Goal: Task Accomplishment & Management: Complete application form

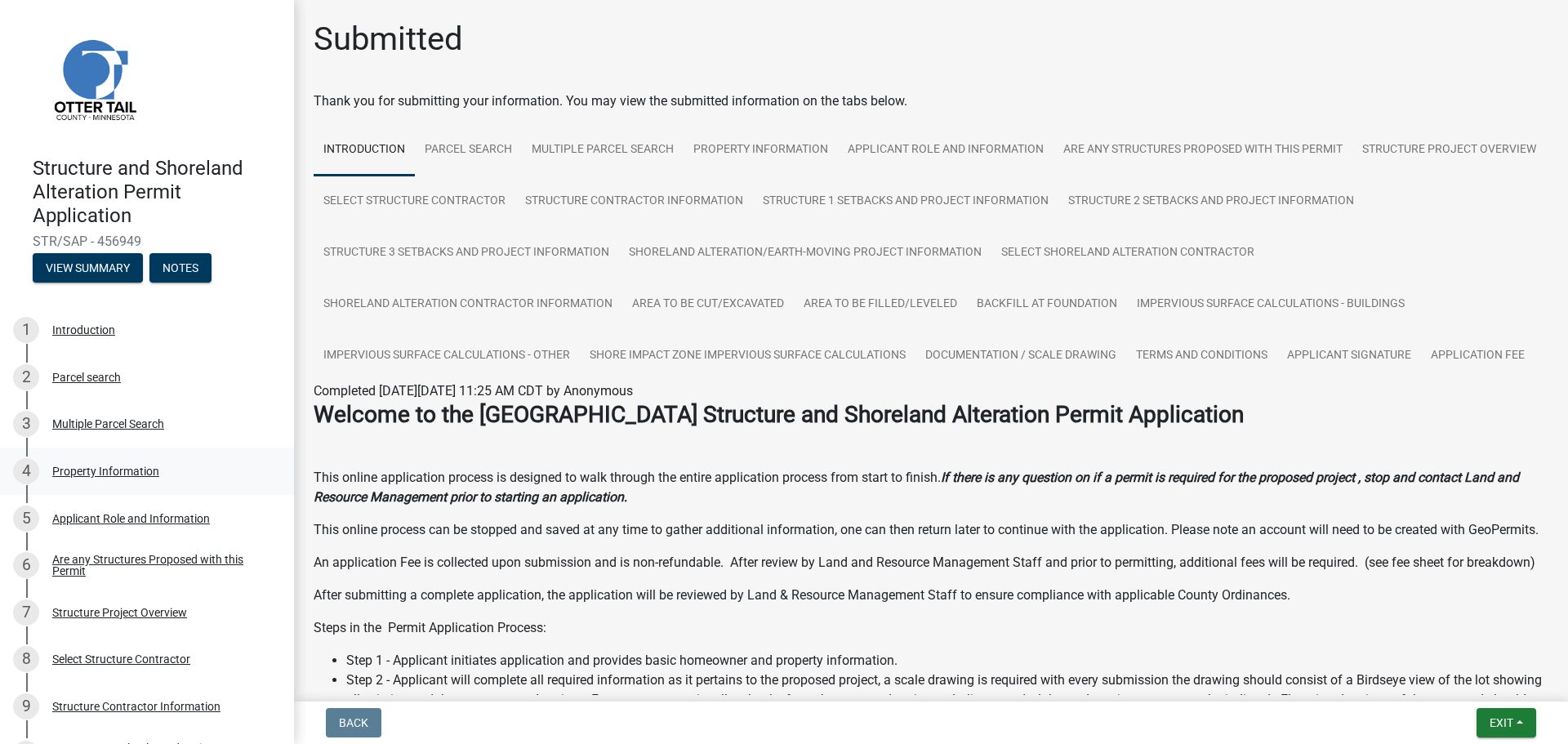
click at [89, 469] on div "Property Information" at bounding box center [105, 471] width 107 height 11
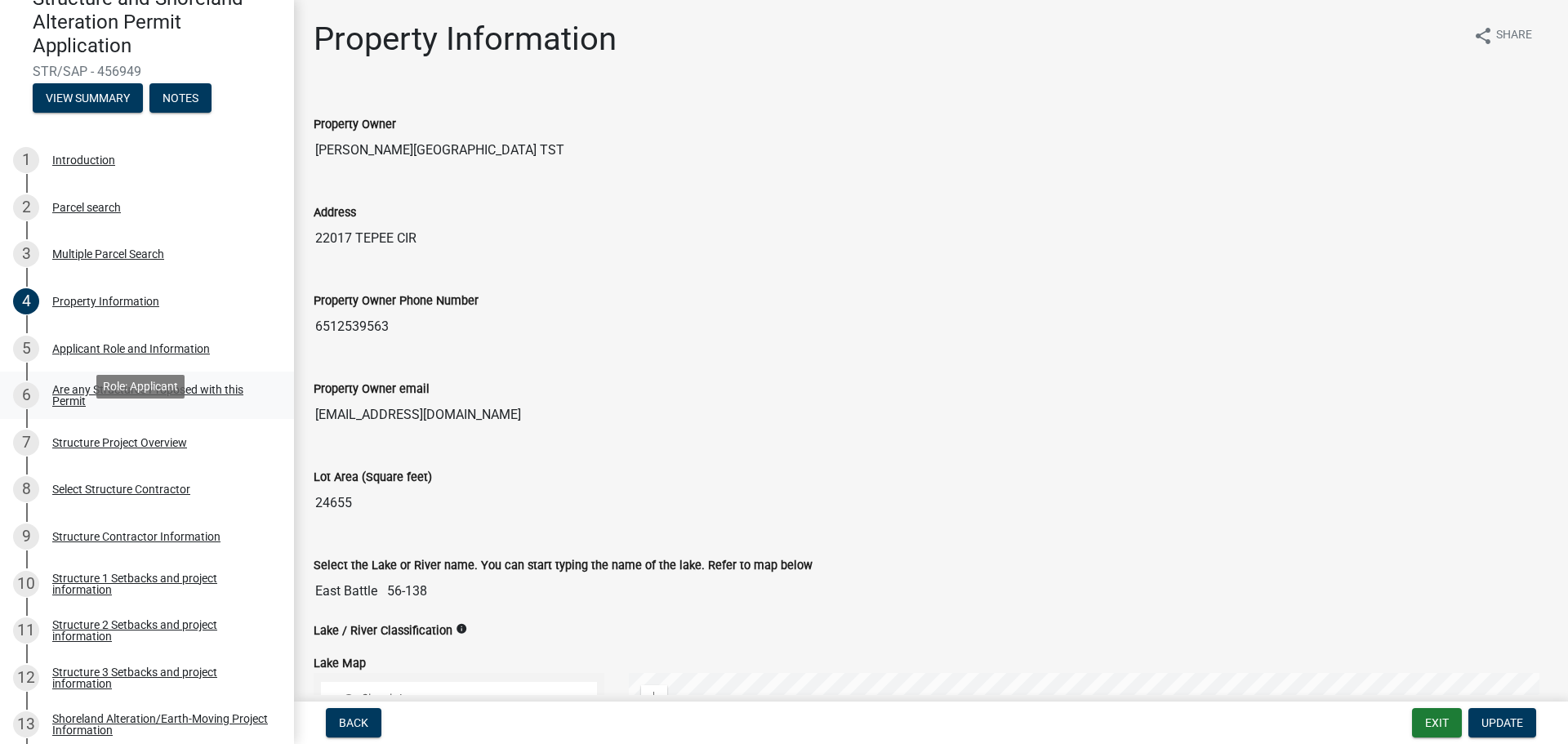
scroll to position [245, 0]
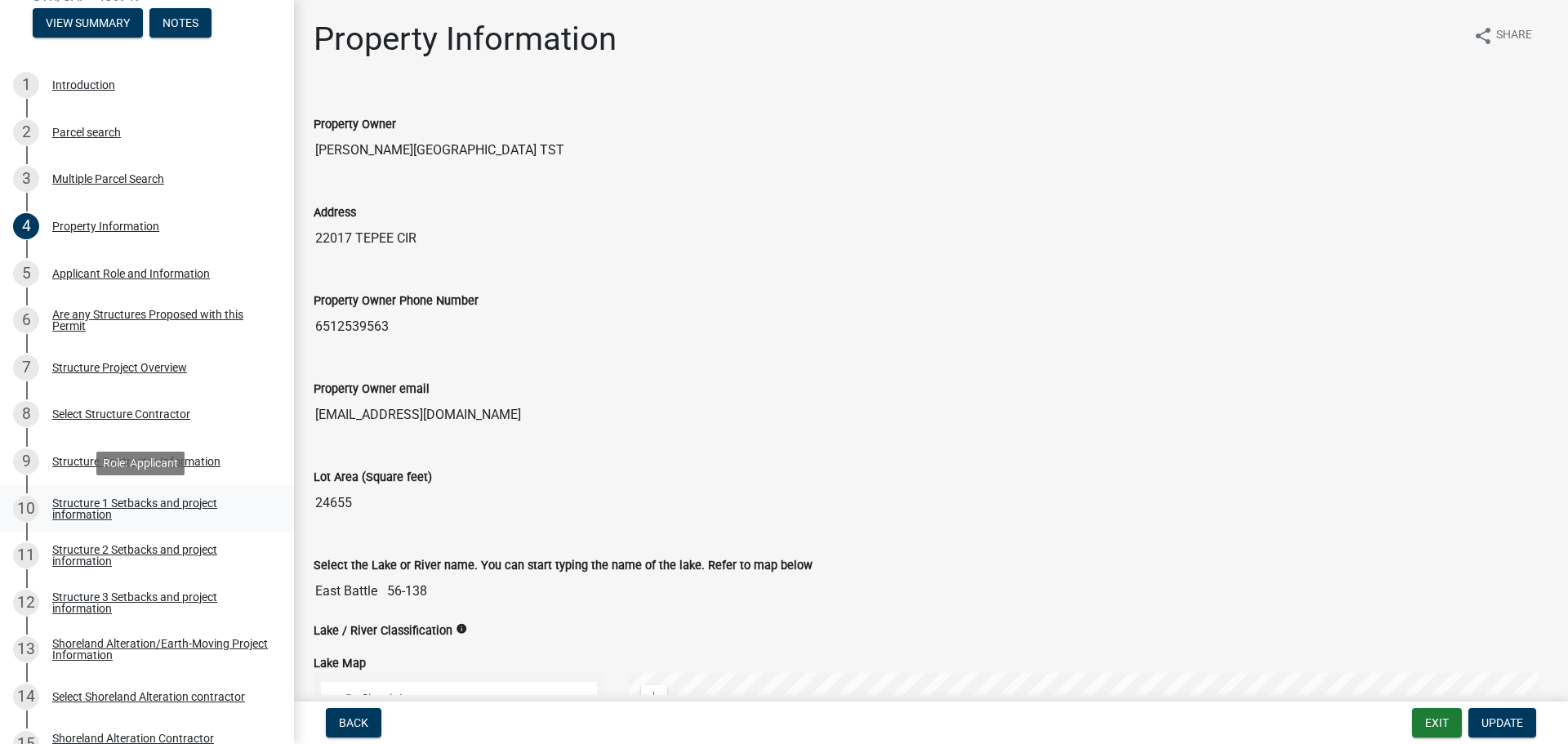
click at [159, 499] on div "Structure 1 Setbacks and project information" at bounding box center [160, 509] width 216 height 23
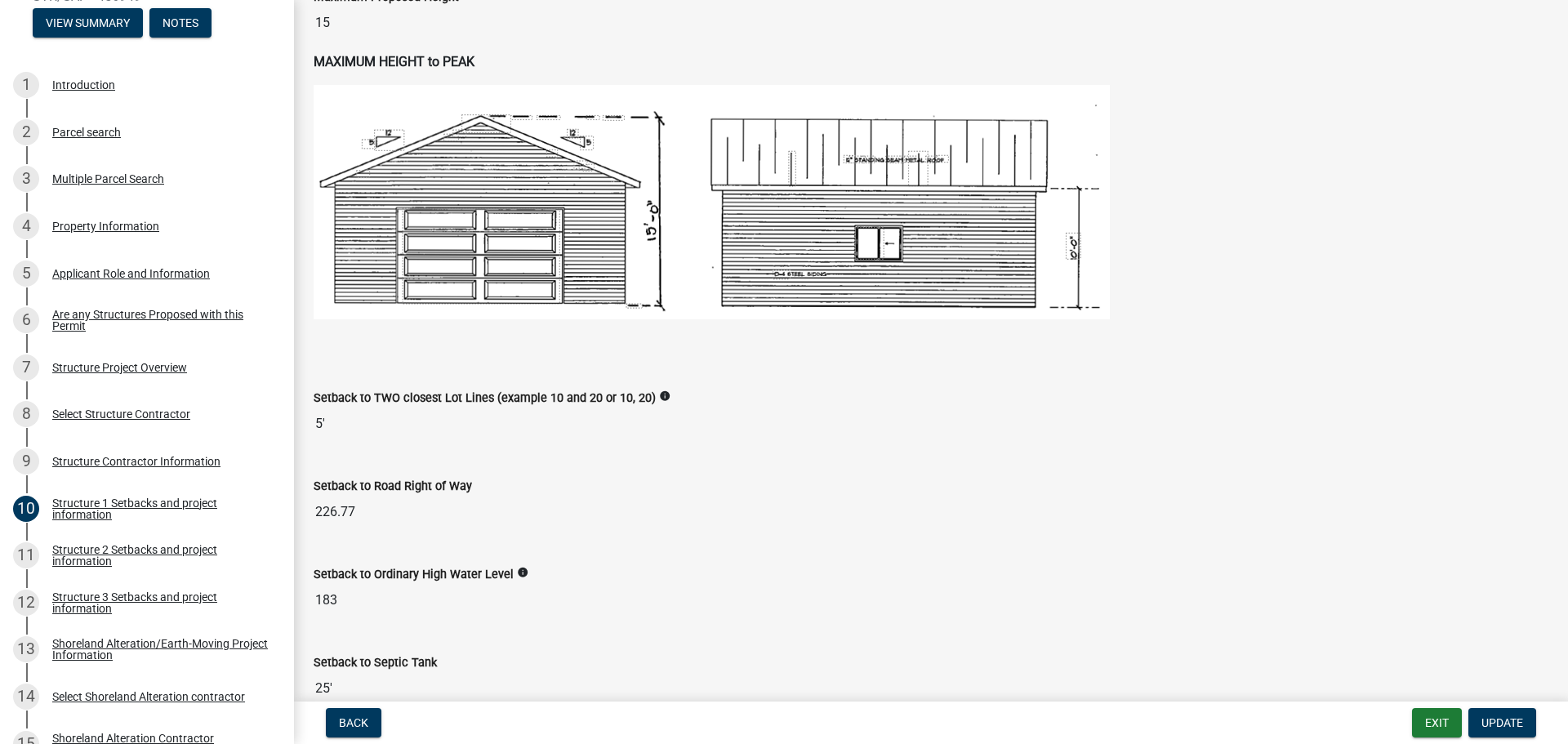
scroll to position [735, 0]
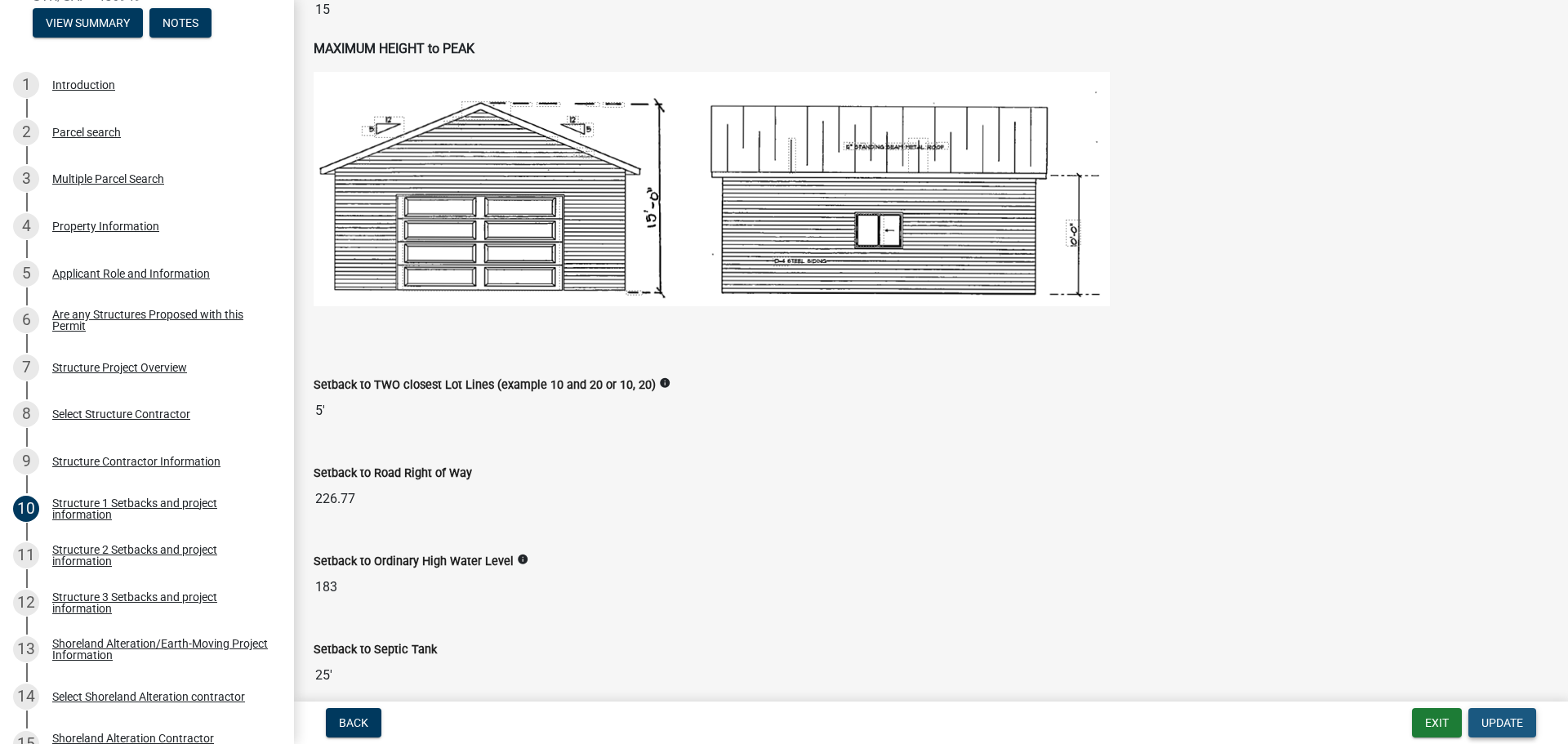
click at [1494, 718] on span "Update" at bounding box center [1502, 723] width 42 height 13
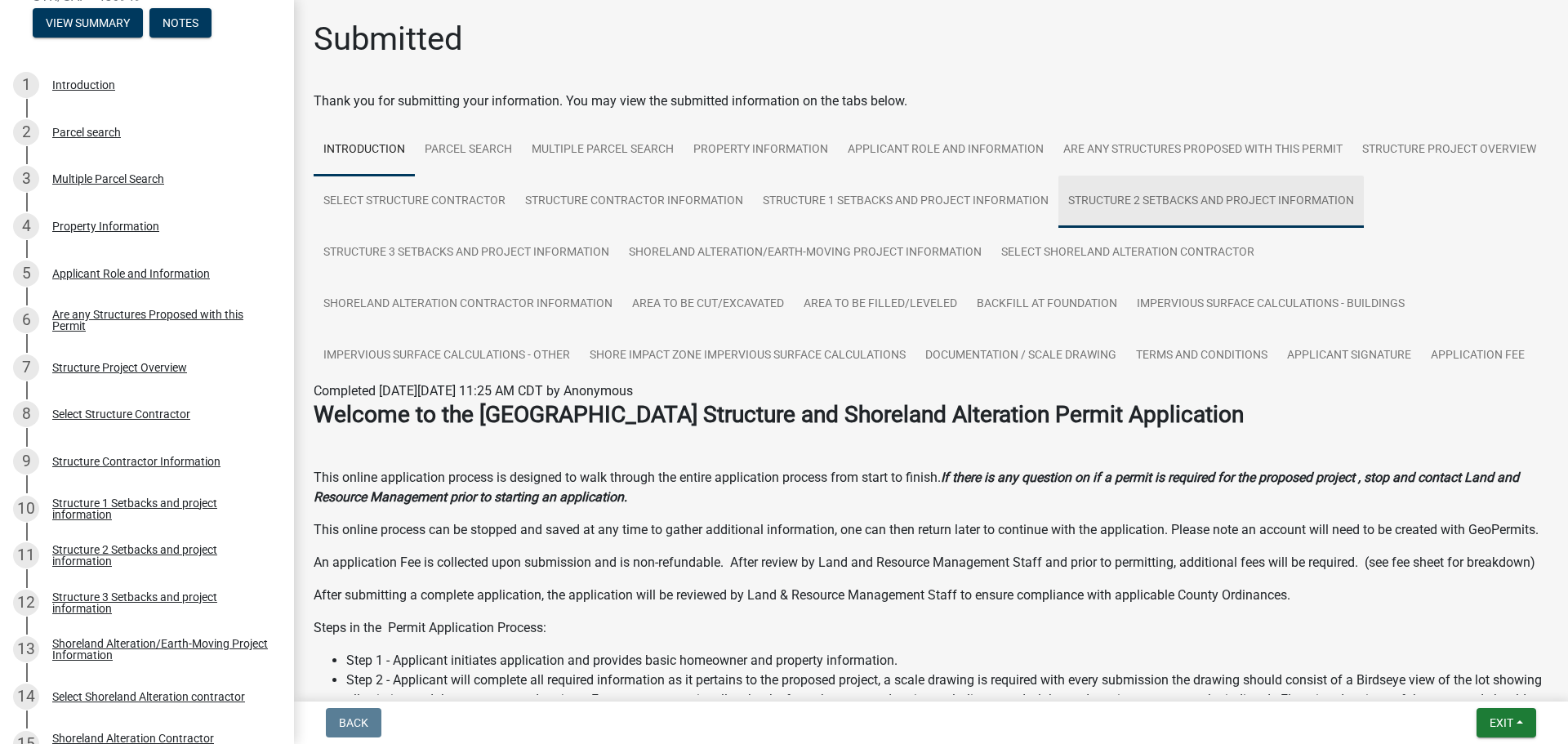
click at [1058, 228] on link "Structure 2 Setbacks and project information" at bounding box center [1210, 202] width 306 height 52
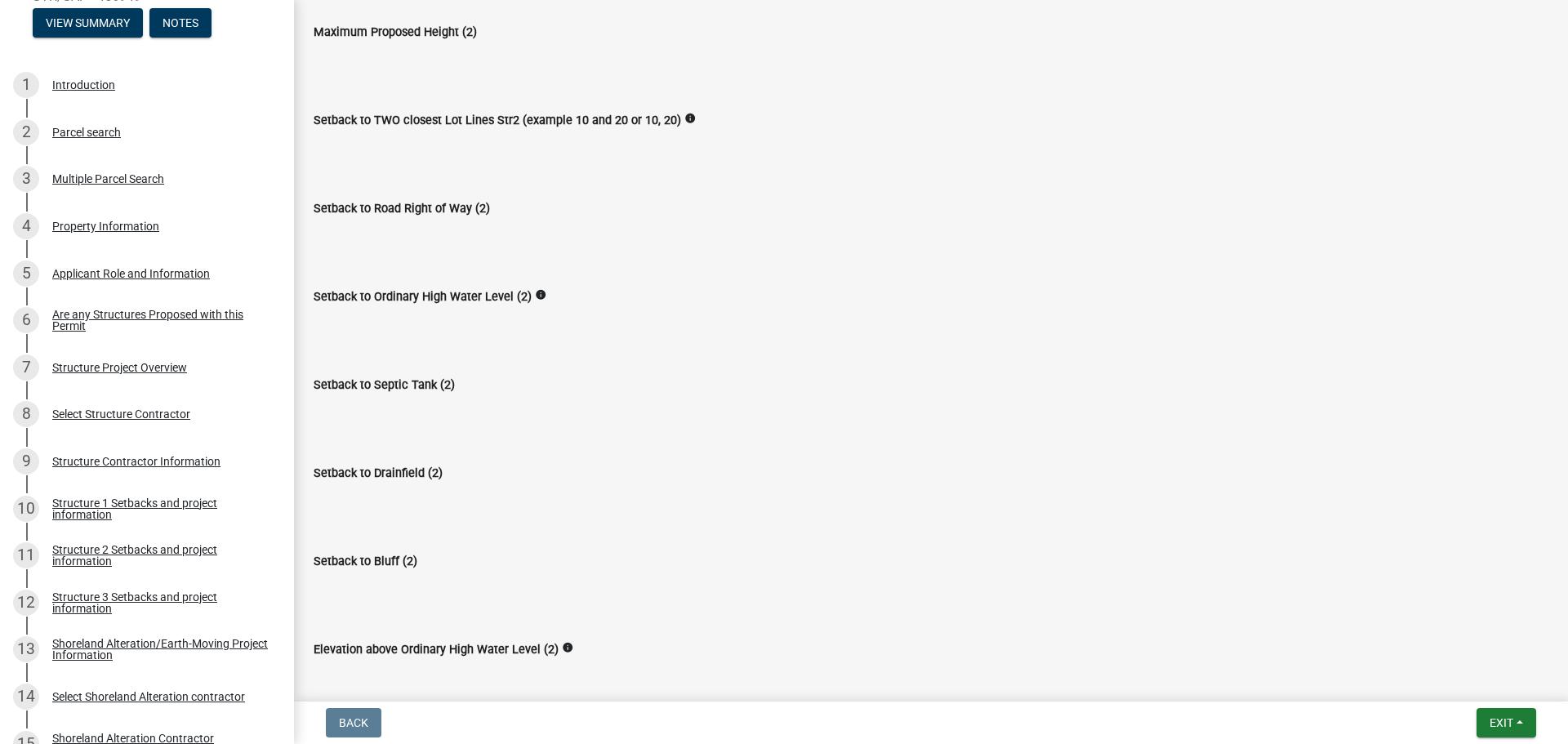
scroll to position [245, 0]
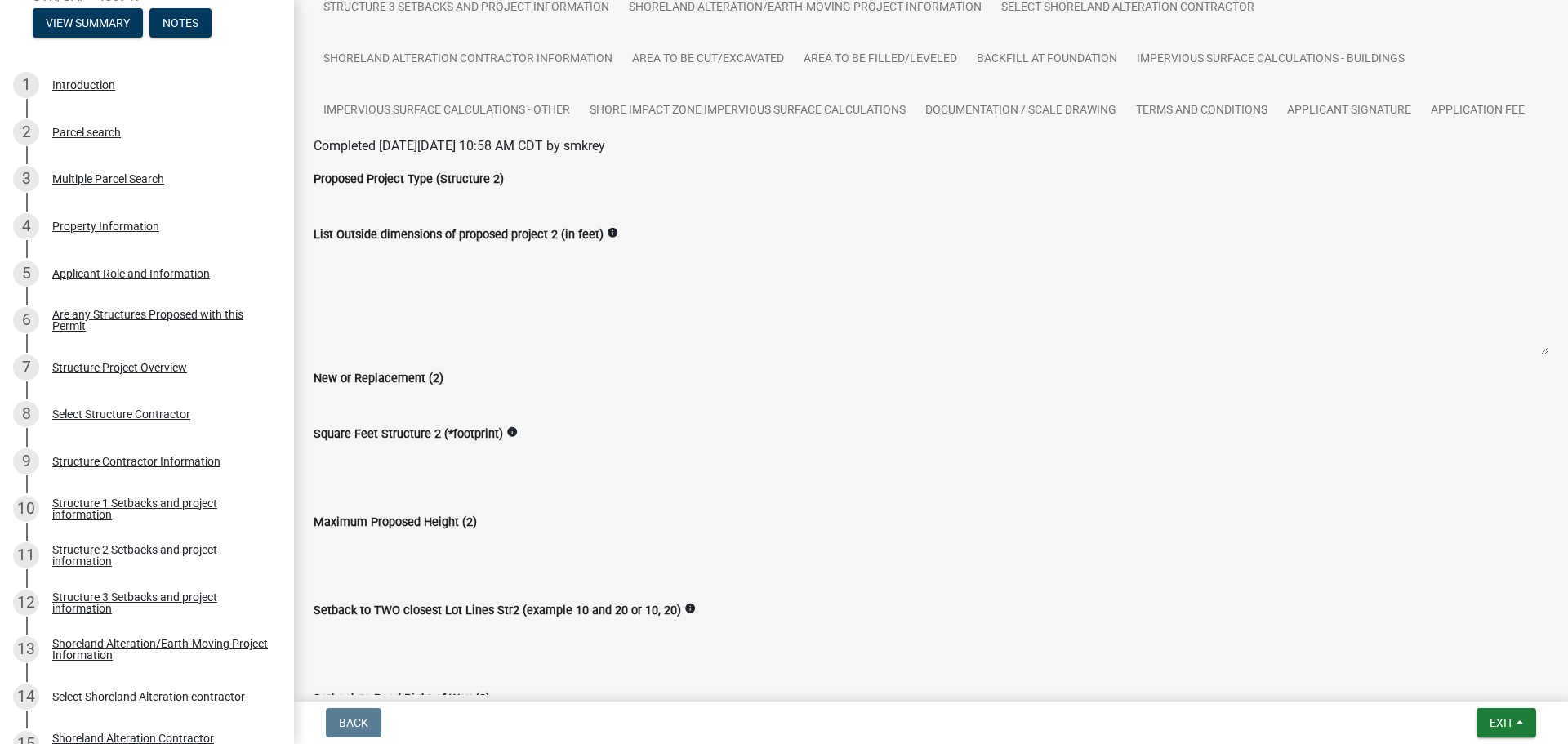
click at [345, 307] on textarea "List Outside dimensions of proposed project 2 (in feet)" at bounding box center [930, 299] width 1235 height 111
click at [344, 330] on textarea "List Outside dimensions of proposed project 2 (in feet)" at bounding box center [930, 299] width 1235 height 111
click at [348, 316] on textarea "List Outside dimensions of proposed project 2 (in feet)" at bounding box center [930, 299] width 1235 height 111
click at [330, 311] on textarea "List Outside dimensions of proposed project 2 (in feet)" at bounding box center [930, 299] width 1235 height 111
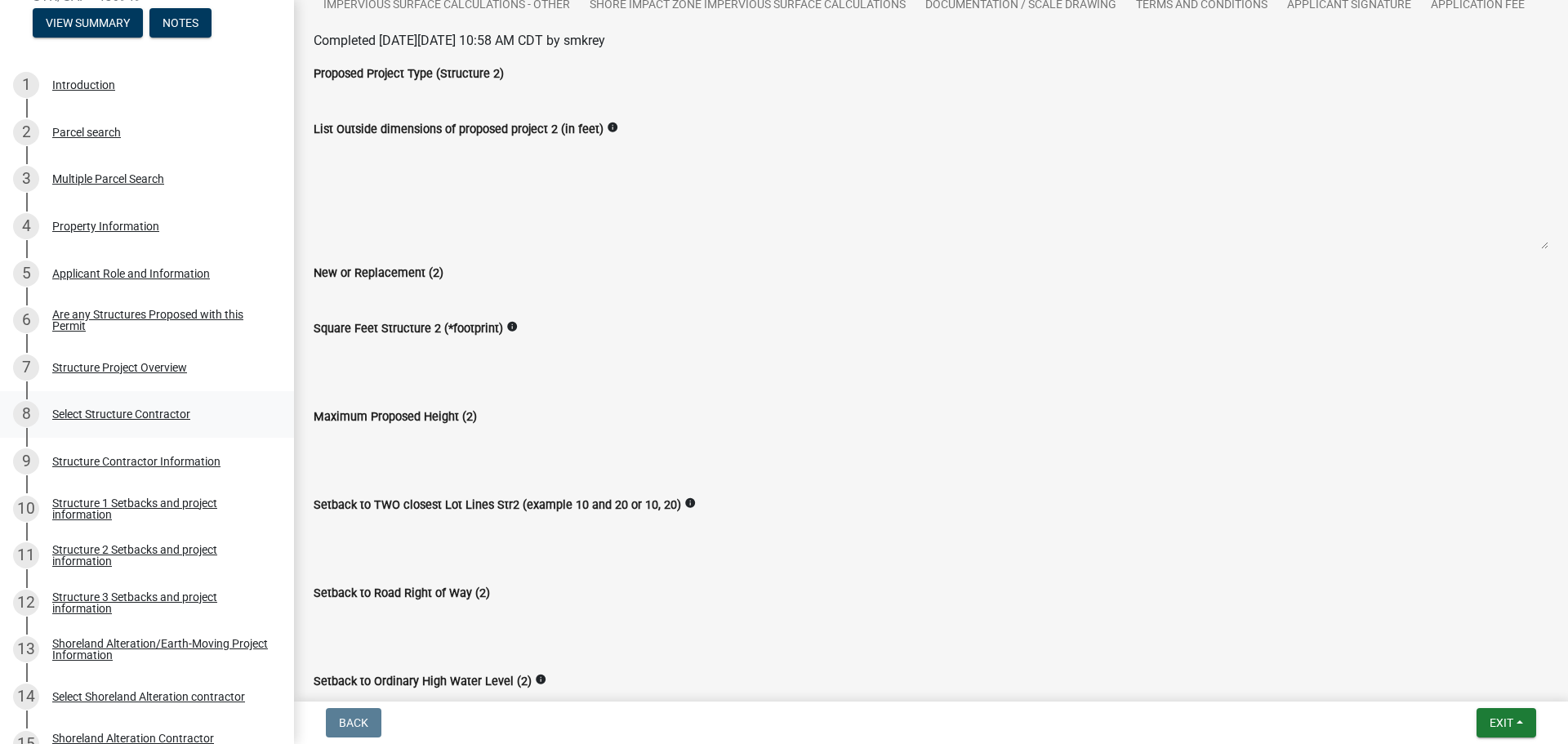
scroll to position [344, 0]
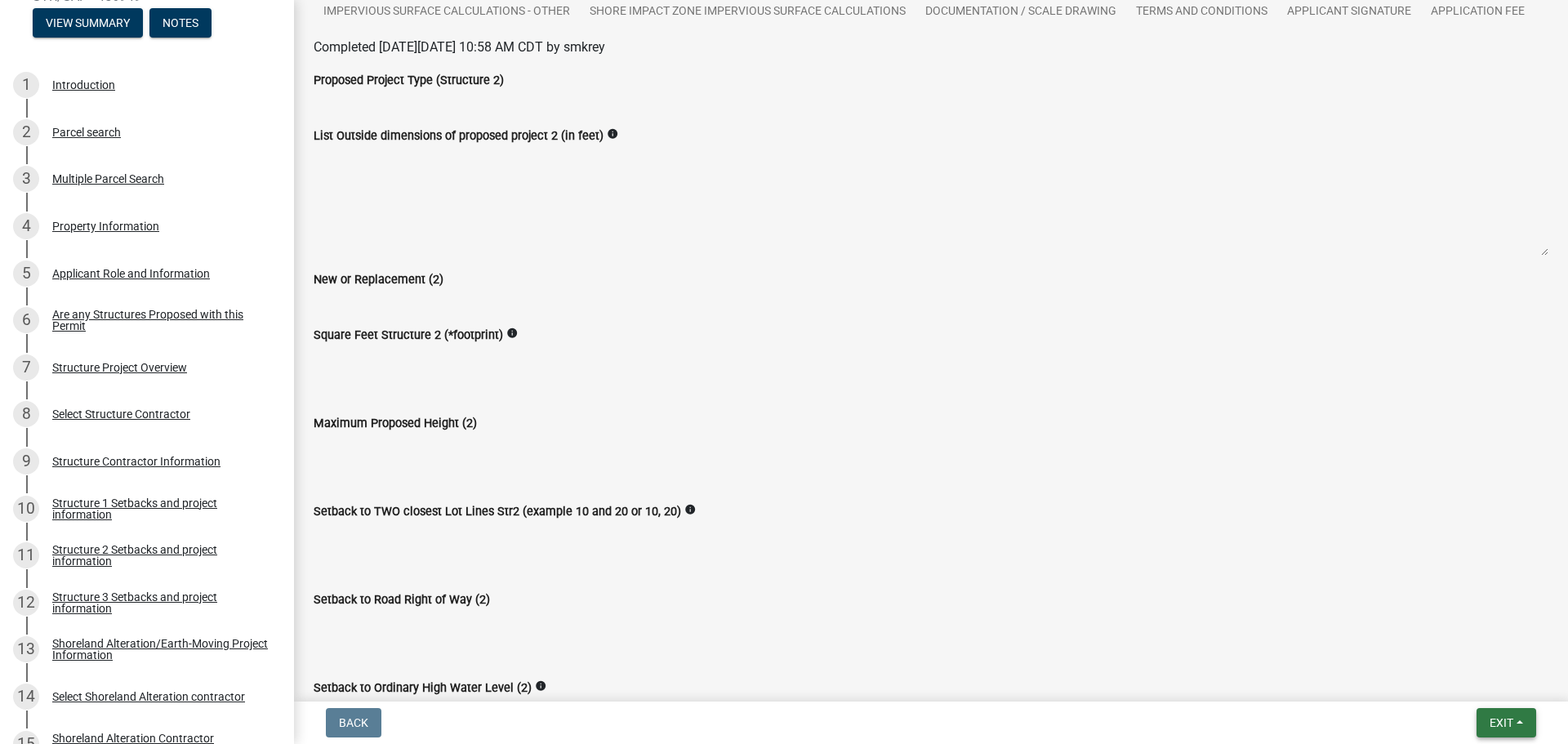
click at [1493, 725] on span "Exit" at bounding box center [1501, 723] width 24 height 13
click at [1445, 554] on input "Setback to TWO closest Lot Lines Str2 (example 10 and 20 or 10, 20)" at bounding box center [930, 538] width 1235 height 33
click at [337, 221] on textarea "List Outside dimensions of proposed project 2 (in feet)" at bounding box center [930, 201] width 1235 height 111
click at [343, 302] on div "New or Replacement (2)" at bounding box center [930, 286] width 1260 height 33
click at [315, 357] on div "Square Feet Structure 2 (*footprint) info" at bounding box center [930, 339] width 1235 height 75
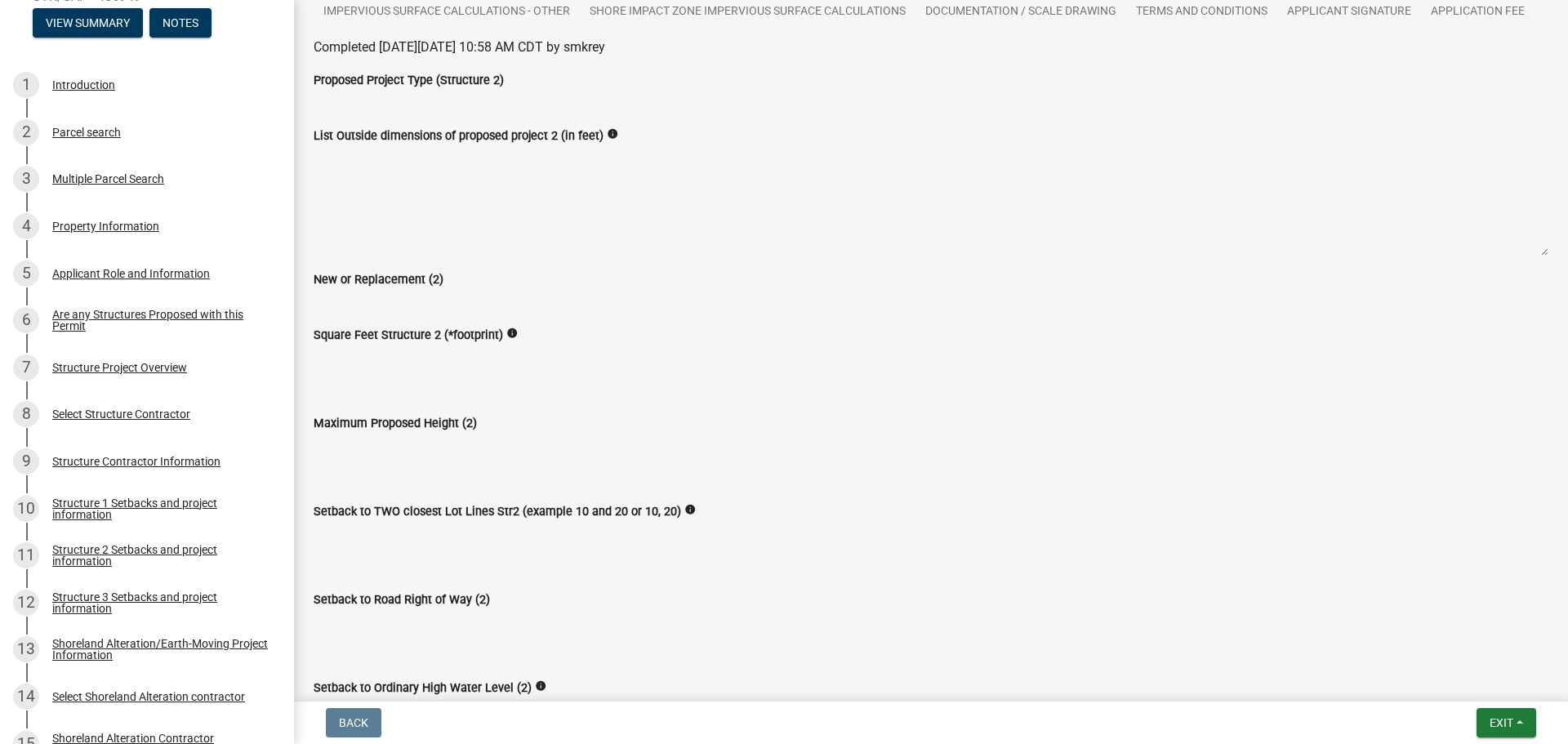
click at [339, 378] on input "Square Feet Structure 2 (*footprint)" at bounding box center [930, 361] width 1235 height 33
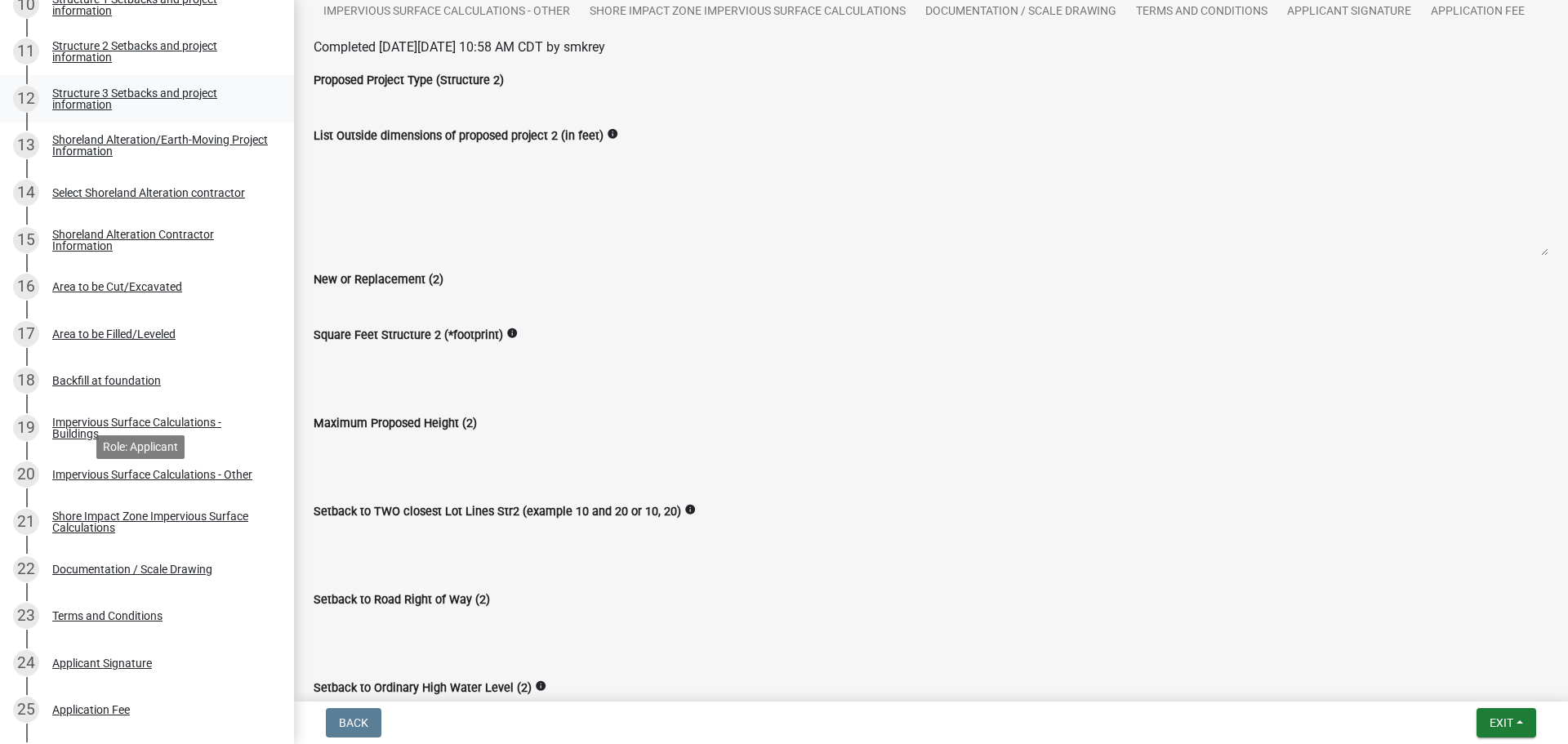
scroll to position [938, 0]
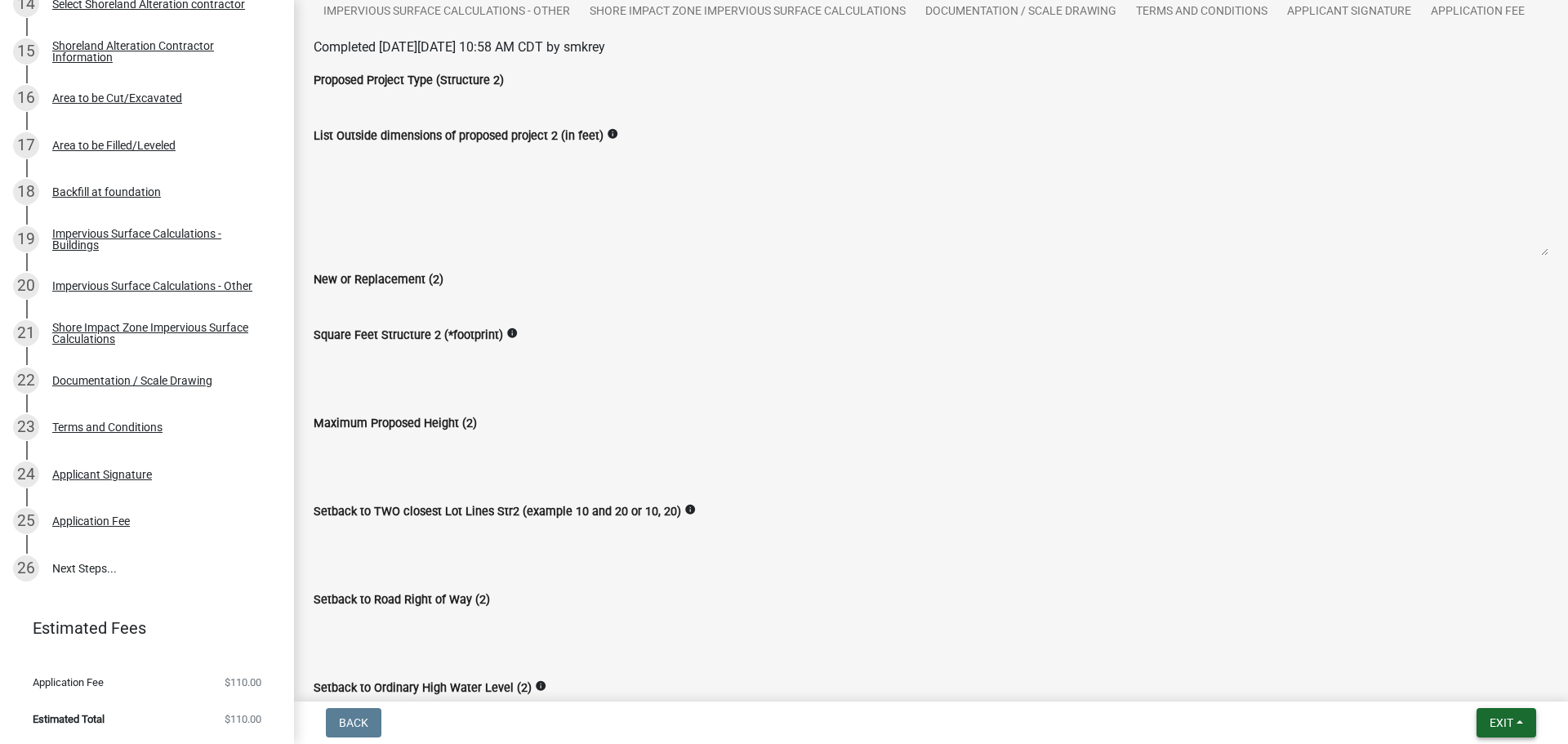
click at [1498, 725] on span "Exit" at bounding box center [1501, 723] width 24 height 13
click at [1501, 726] on span "Exit" at bounding box center [1501, 723] width 24 height 13
click at [92, 473] on div "Applicant Signature" at bounding box center [101, 474] width 99 height 11
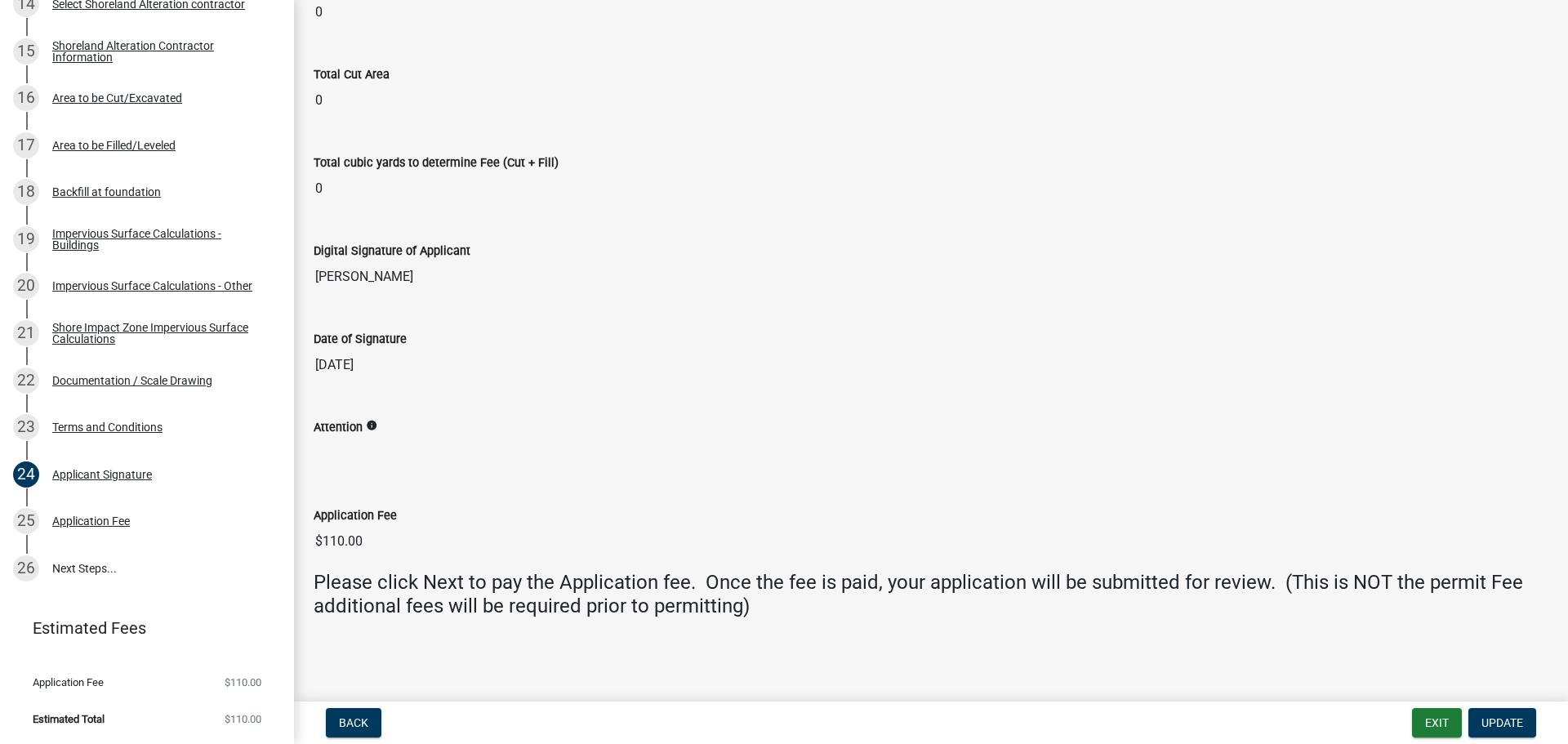
scroll to position [0, 0]
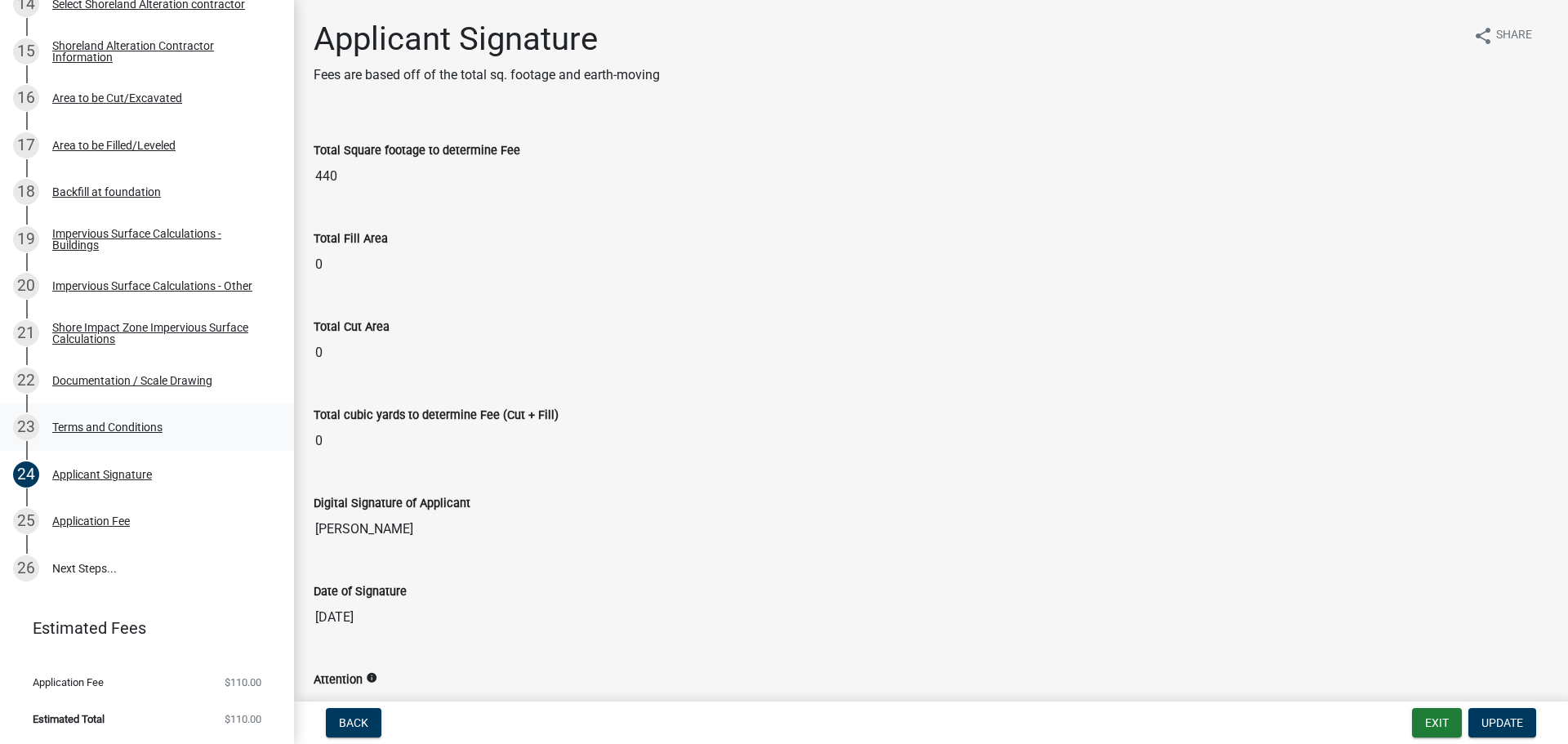
click at [83, 415] on div "23 Terms and Conditions" at bounding box center [140, 428] width 255 height 27
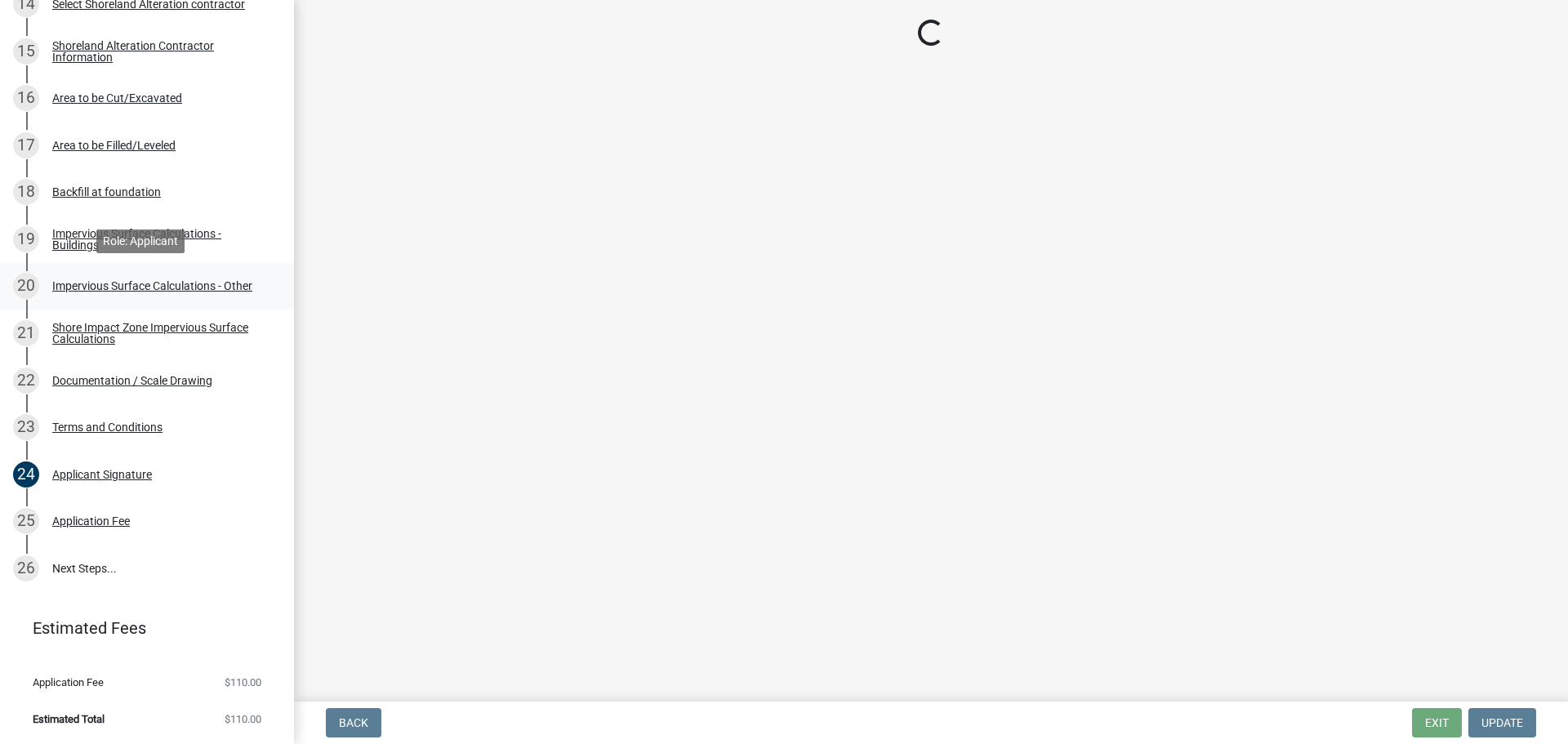
click at [102, 277] on div "20 Impervious Surface Calculations - Other" at bounding box center [140, 286] width 255 height 27
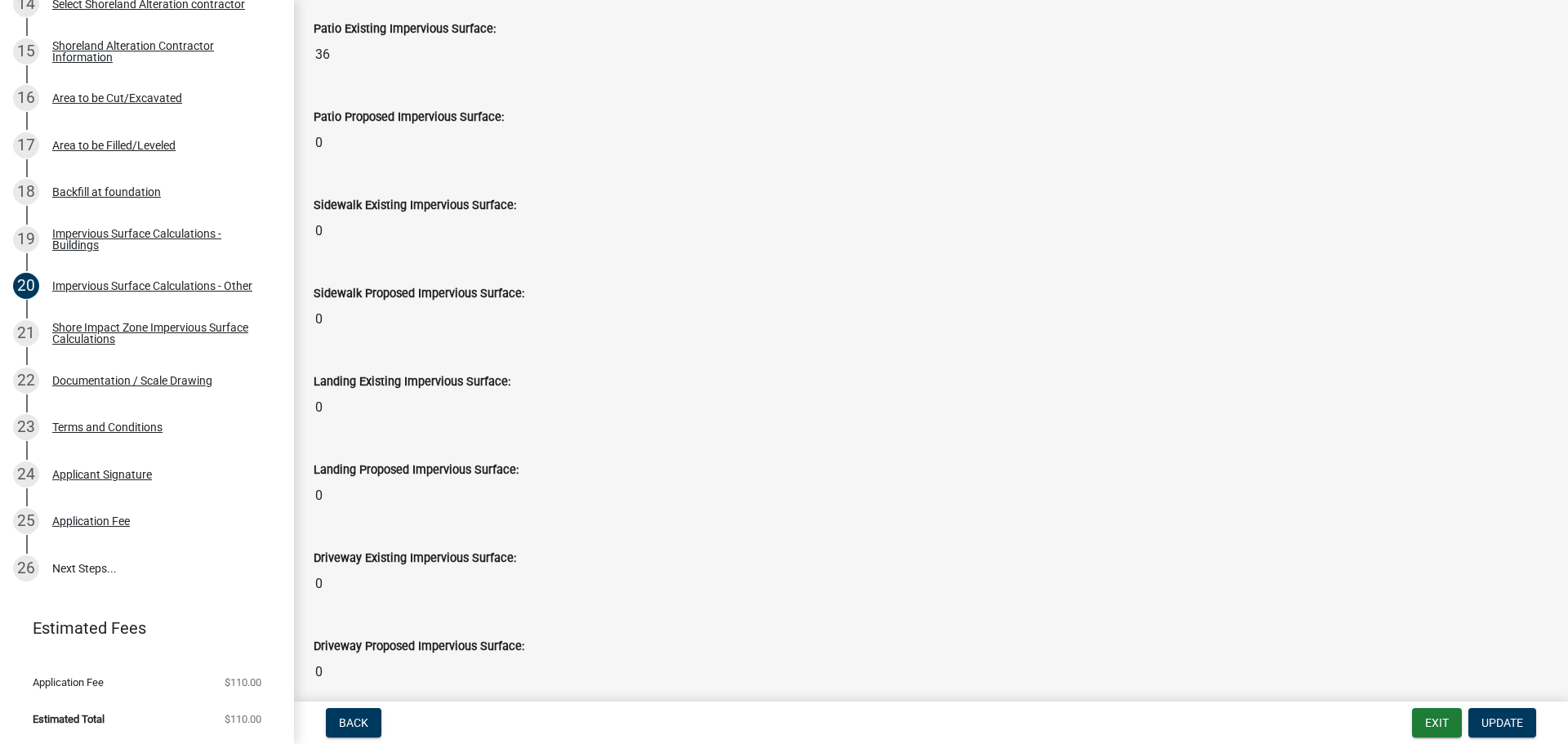
scroll to position [408, 0]
click at [96, 241] on div "Impervious Surface Calculations - Buildings" at bounding box center [160, 239] width 216 height 23
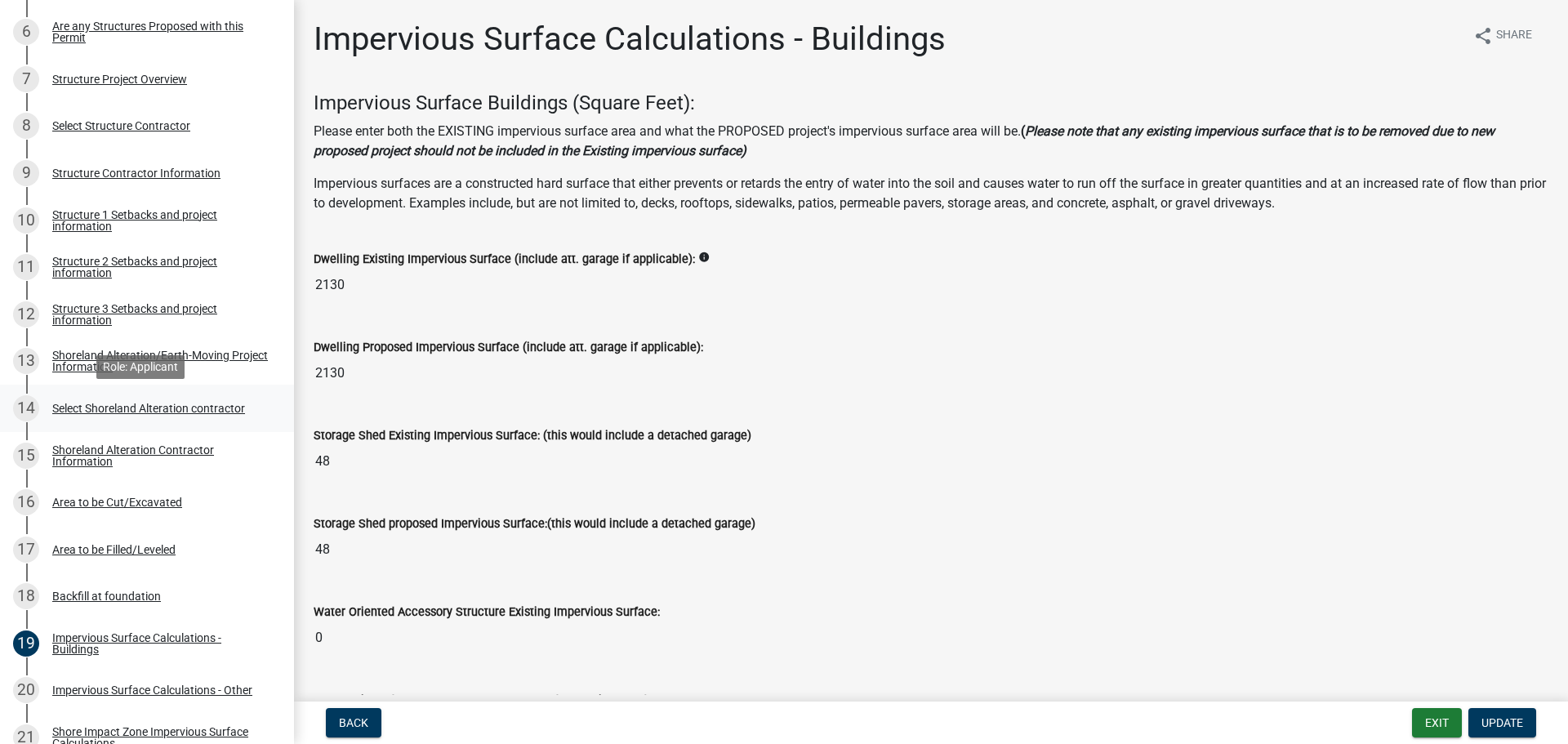
scroll to position [529, 0]
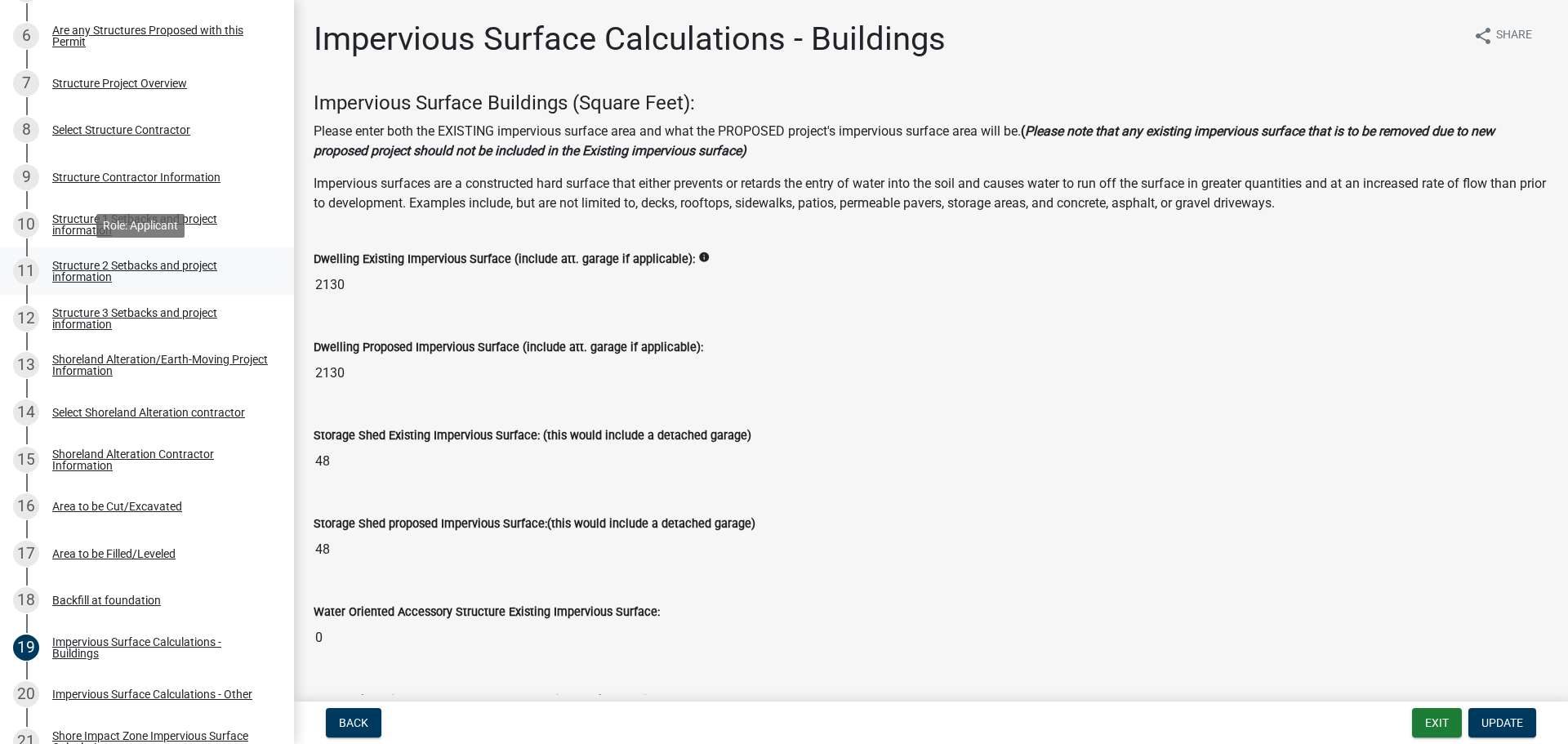
click at [180, 263] on div "Structure 2 Setbacks and project information" at bounding box center [160, 271] width 216 height 23
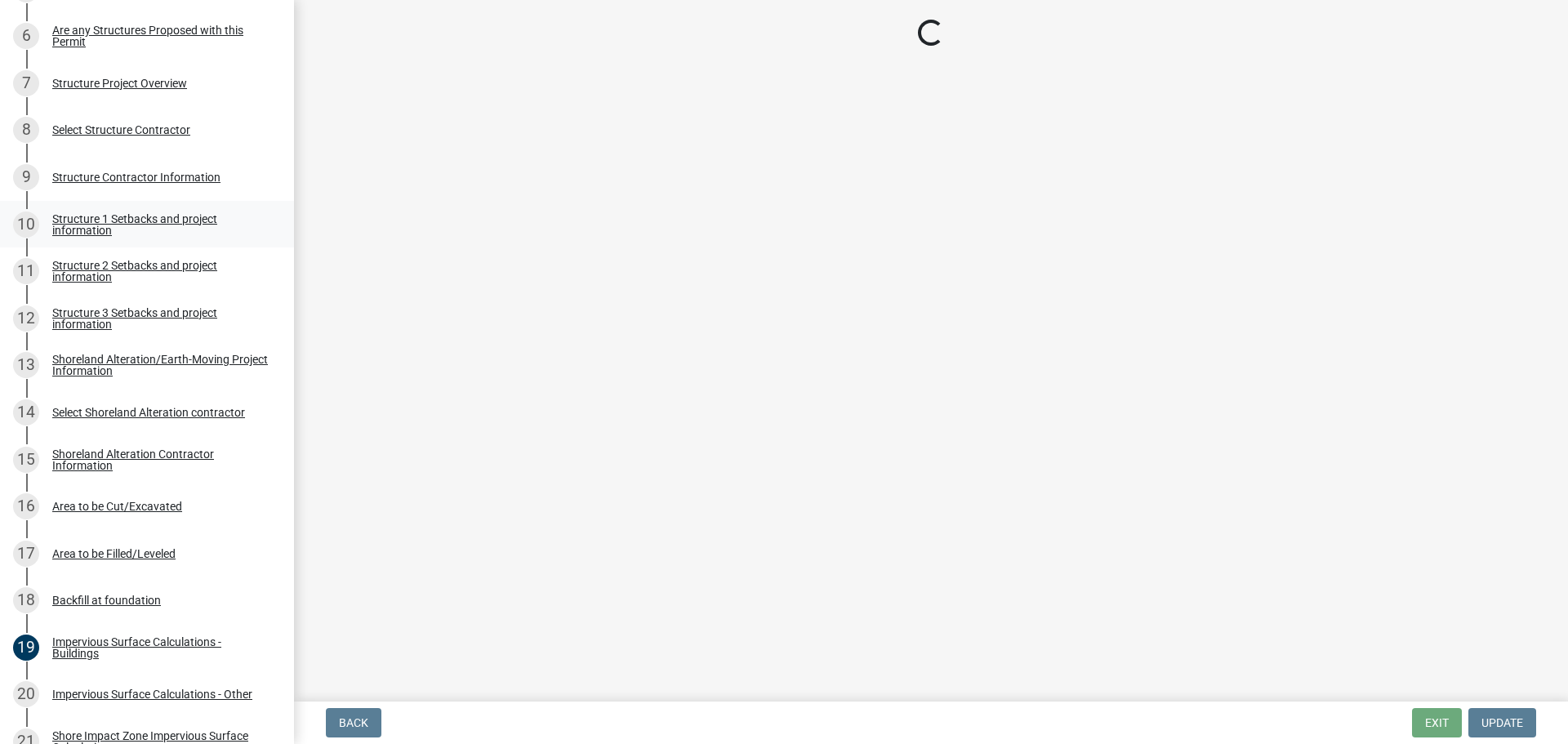
click at [171, 214] on div "Structure 1 Setbacks and project information" at bounding box center [160, 224] width 216 height 23
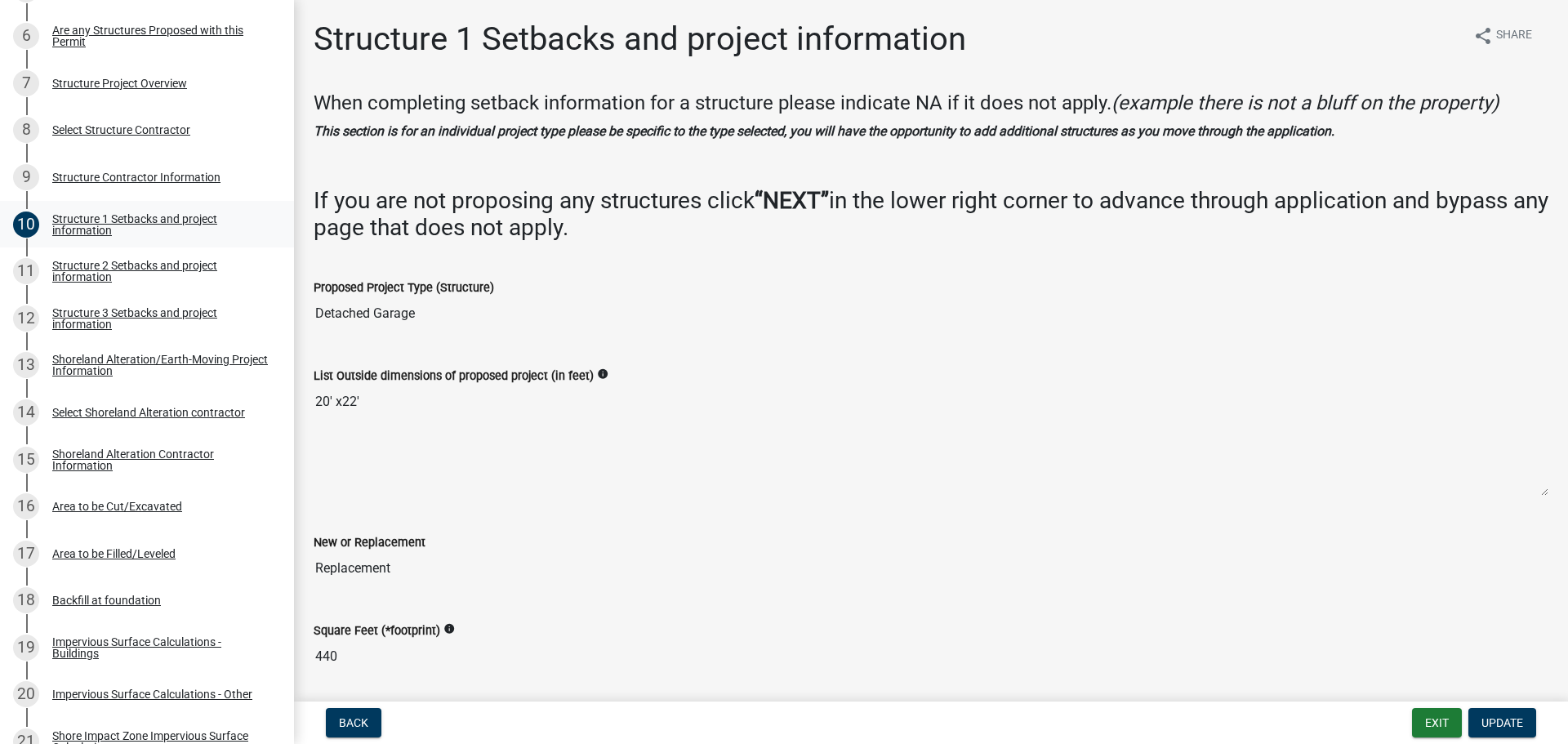
click at [171, 214] on div "Structure 1 Setbacks and project information" at bounding box center [160, 224] width 216 height 23
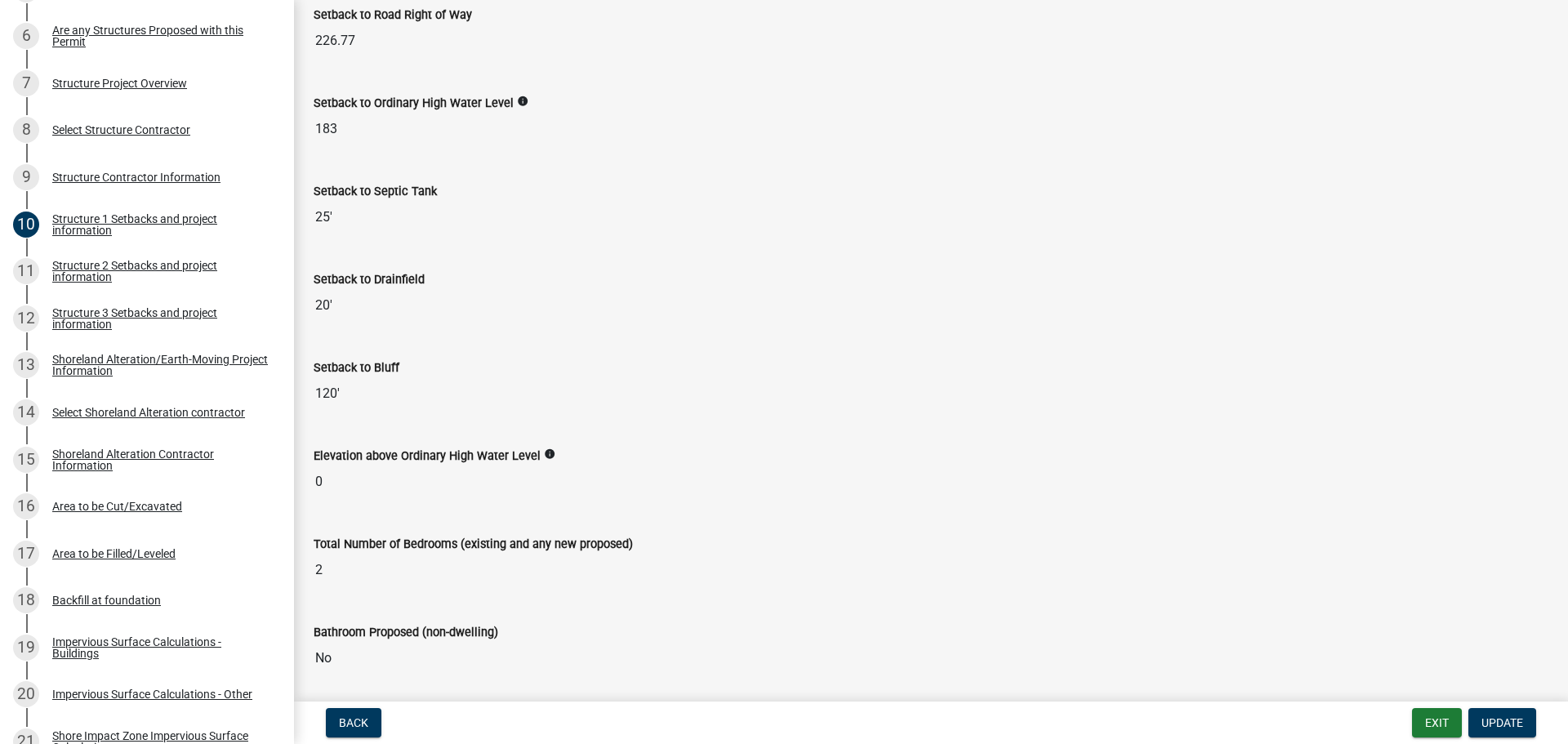
scroll to position [1307, 0]
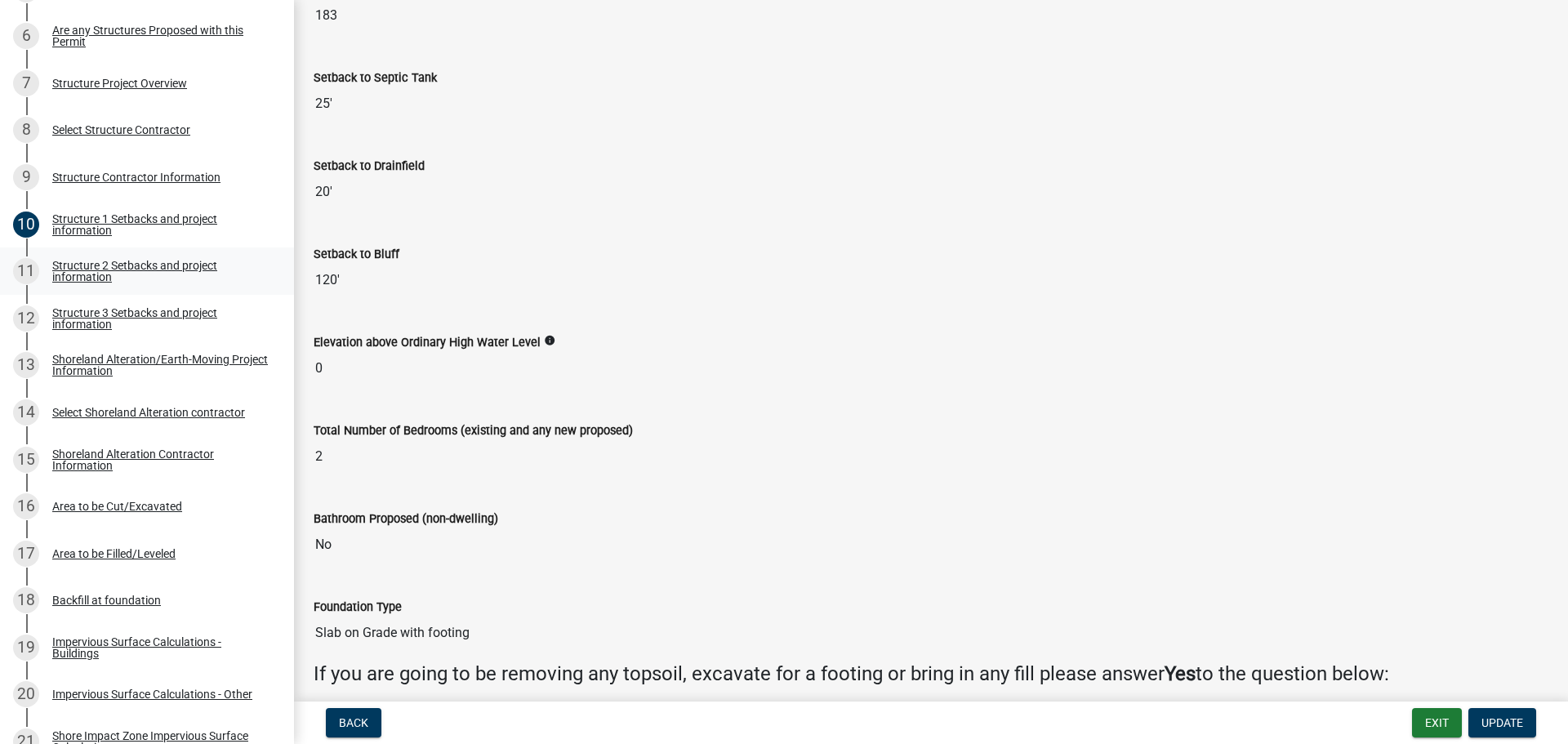
click at [124, 259] on div "Structure 2 Setbacks and project information" at bounding box center [160, 271] width 216 height 23
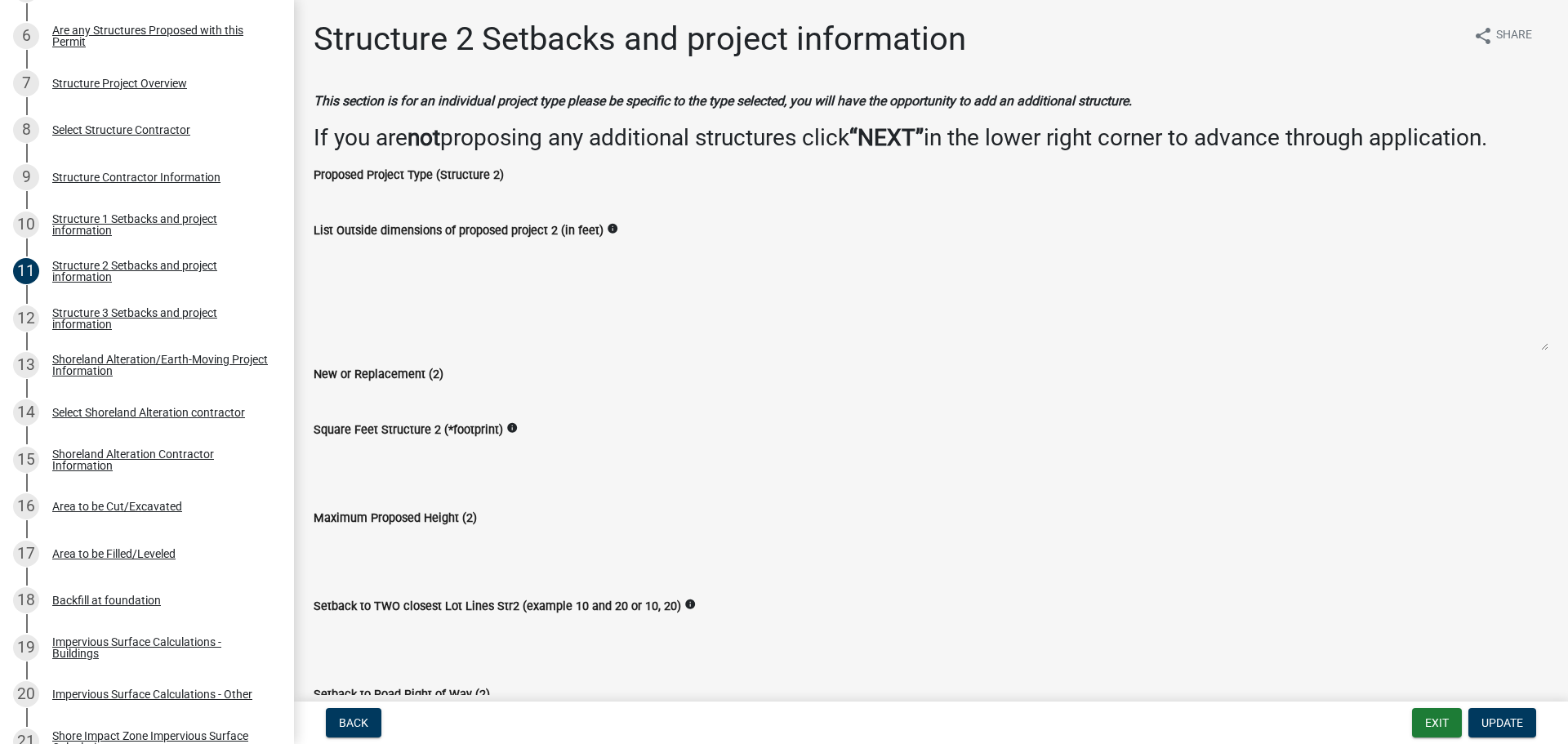
click at [330, 284] on textarea "List Outside dimensions of proposed project 2 (in feet)" at bounding box center [930, 295] width 1235 height 111
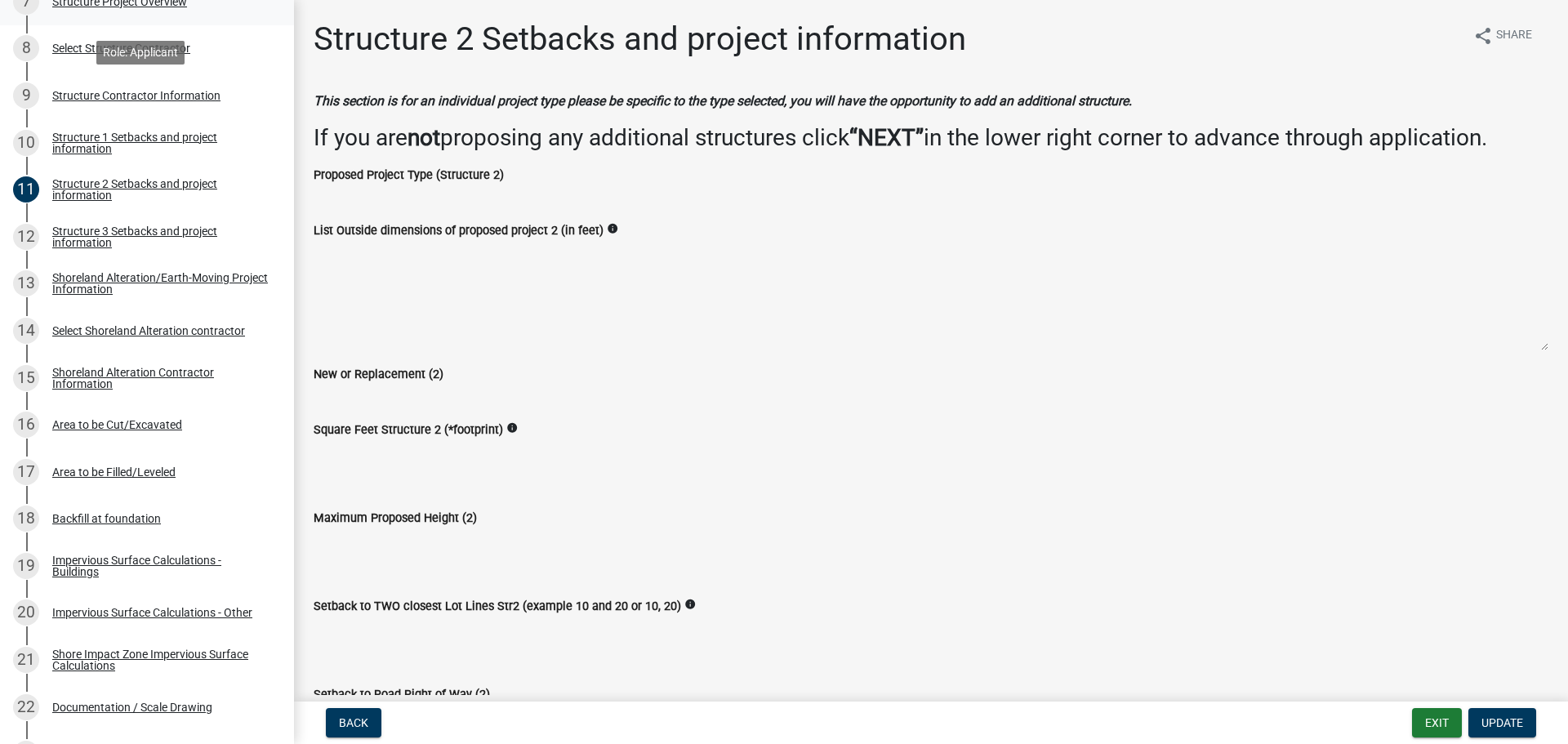
click at [81, 75] on link "9 Structure Contractor Information" at bounding box center [147, 96] width 294 height 47
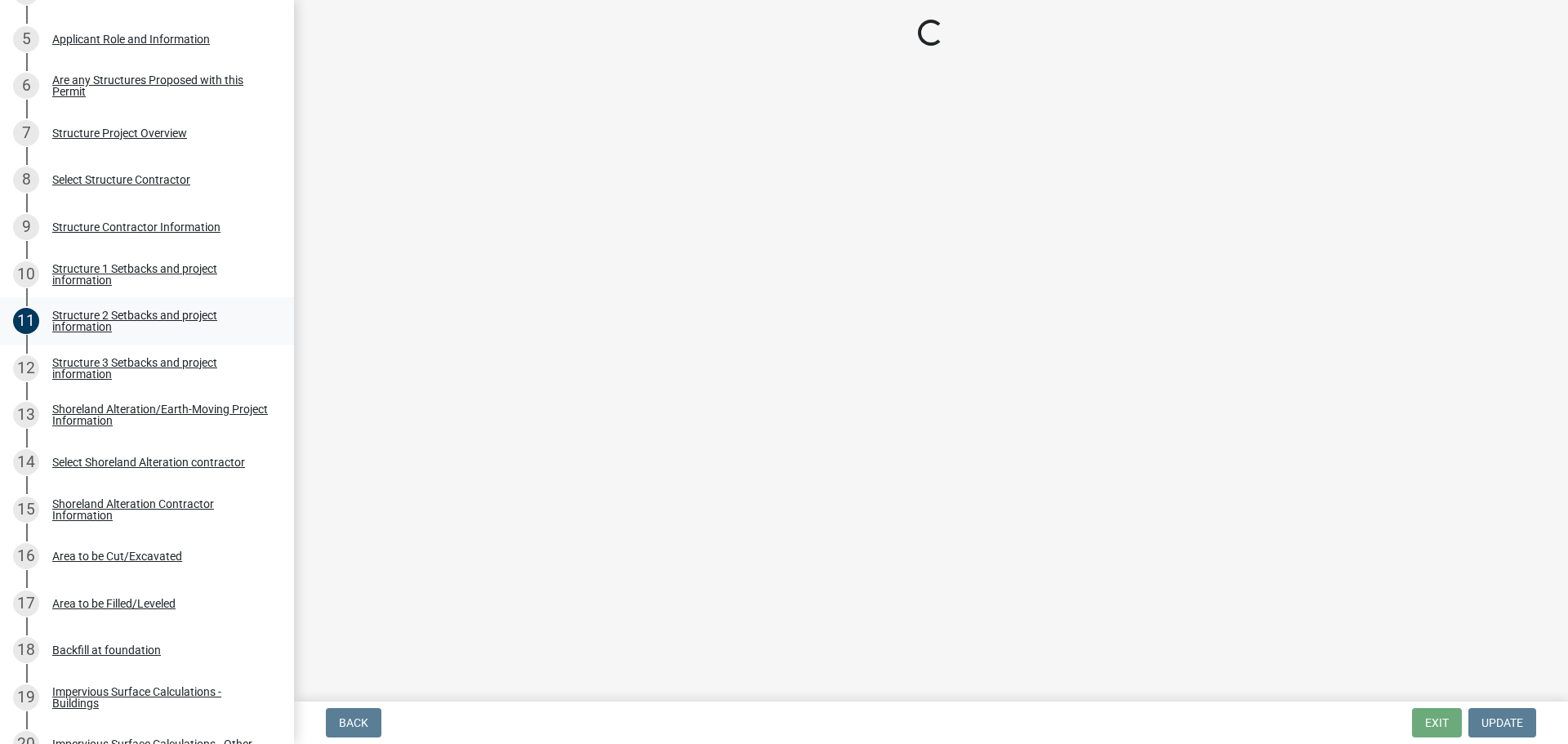
scroll to position [203, 0]
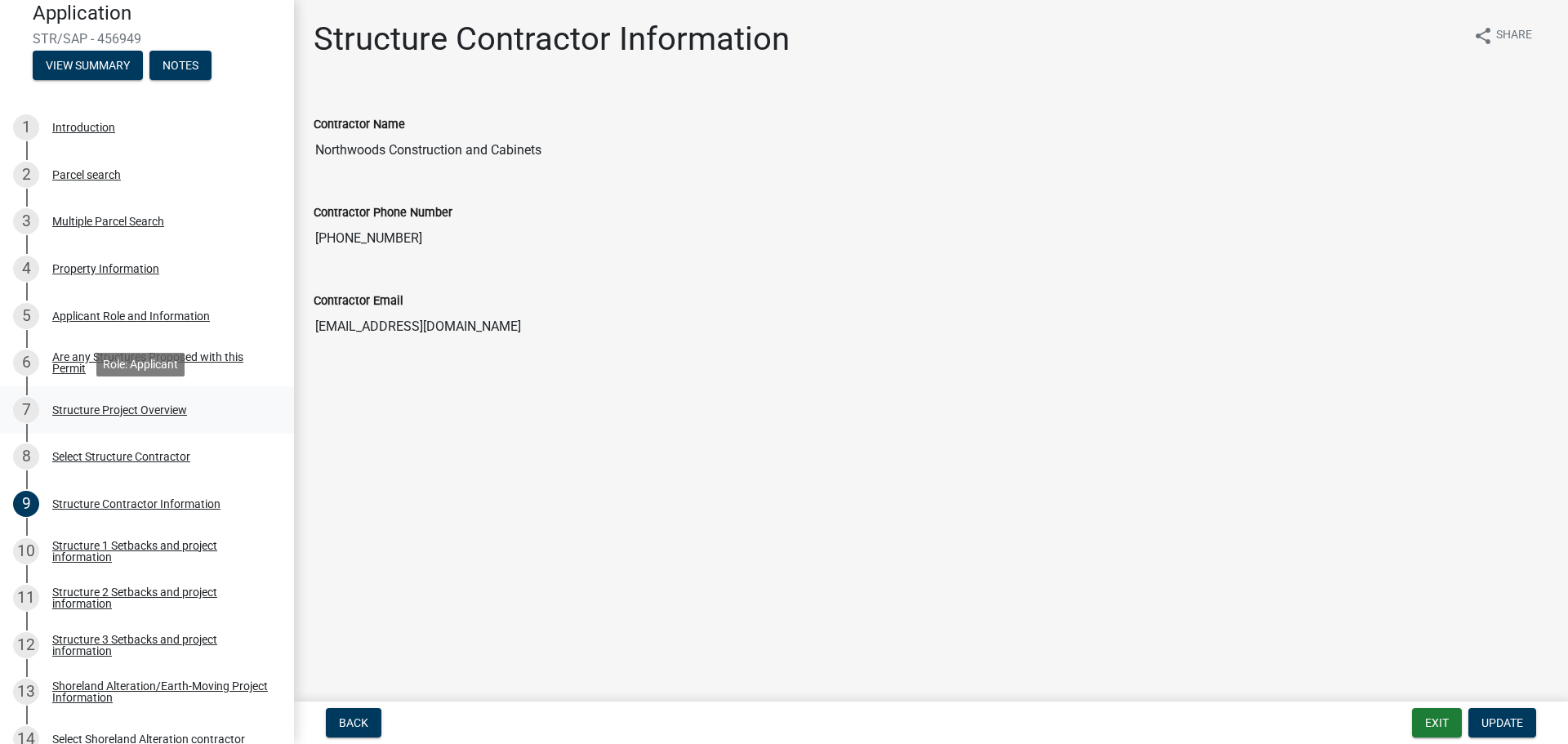
click at [140, 404] on div "Structure Project Overview" at bounding box center [119, 410] width 134 height 11
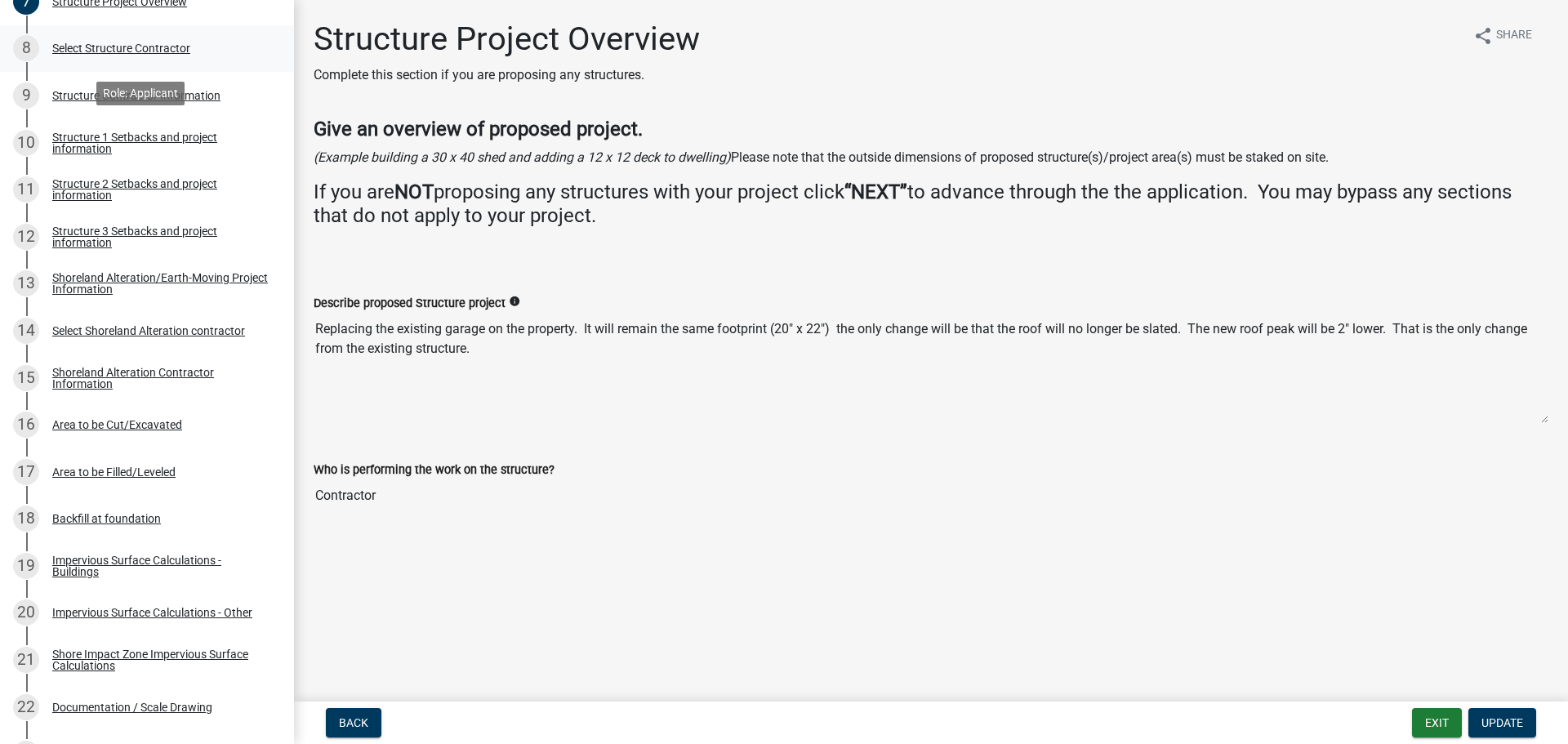
scroll to position [693, 0]
